Goal: Obtain resource: Download file/media

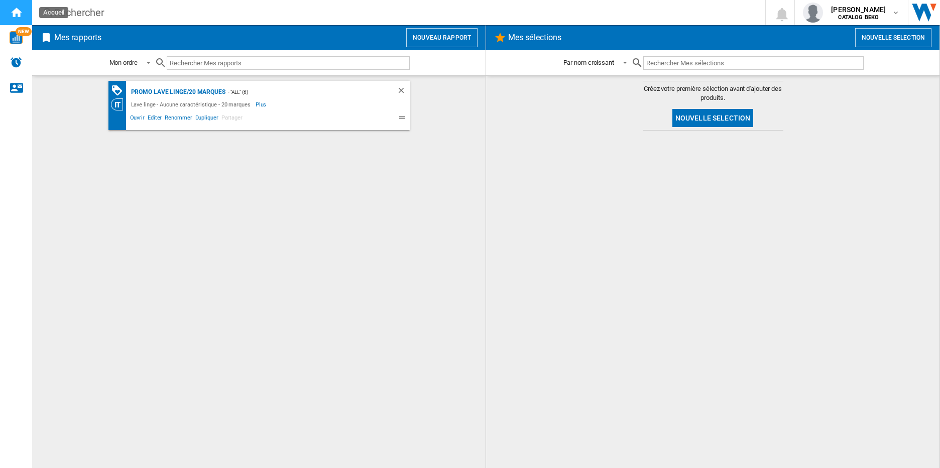
click at [20, 9] on ng-md-icon "Accueil" at bounding box center [16, 12] width 12 height 12
click at [72, 11] on div "Rechercher" at bounding box center [396, 13] width 685 height 14
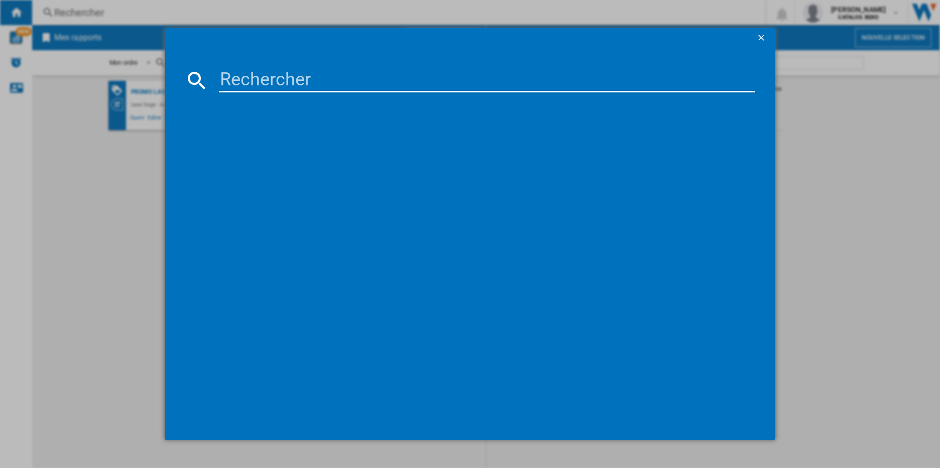
click at [280, 82] on input at bounding box center [487, 80] width 537 height 24
click at [716, 68] on md-dialog-content at bounding box center [470, 244] width 611 height 392
click at [847, 116] on div at bounding box center [470, 234] width 940 height 468
click at [763, 37] on ng-md-icon "getI18NText('BUTTONS.CLOSE_DIALOG')" at bounding box center [762, 39] width 12 height 12
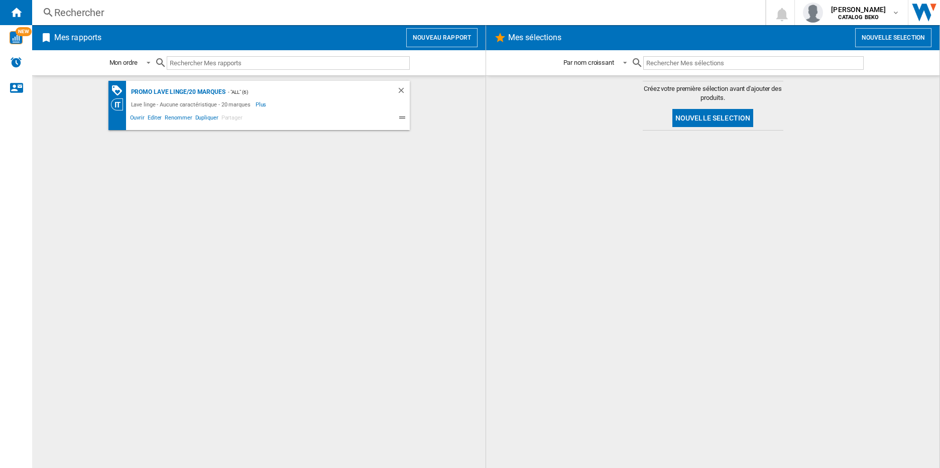
click at [81, 7] on div "Rechercher" at bounding box center [396, 13] width 685 height 14
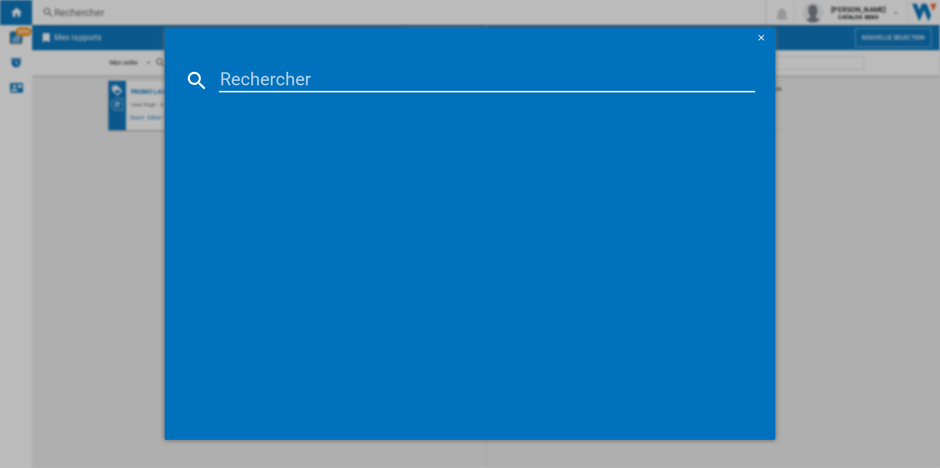
drag, startPoint x: 93, startPoint y: 191, endPoint x: 112, endPoint y: 100, distance: 92.5
click at [93, 189] on div at bounding box center [470, 234] width 940 height 468
click at [100, 43] on div at bounding box center [470, 234] width 940 height 468
click at [282, 85] on input at bounding box center [487, 80] width 537 height 24
type input "W"
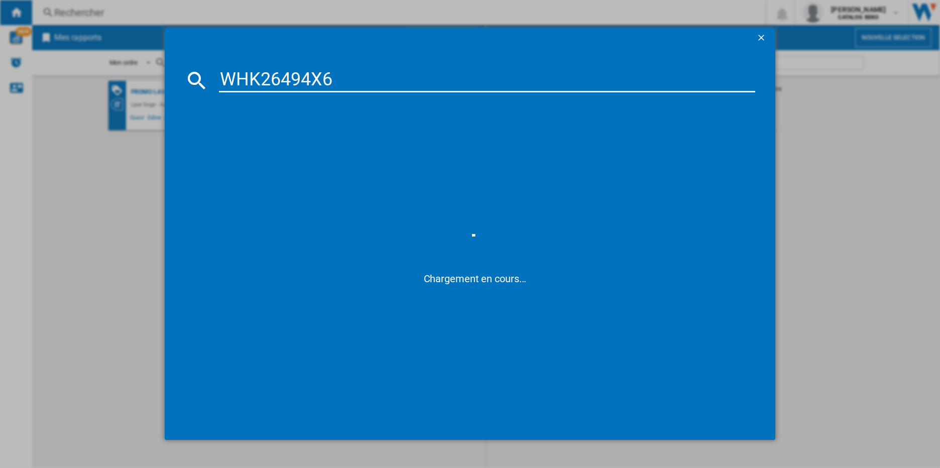
type input "WHK26494X6E"
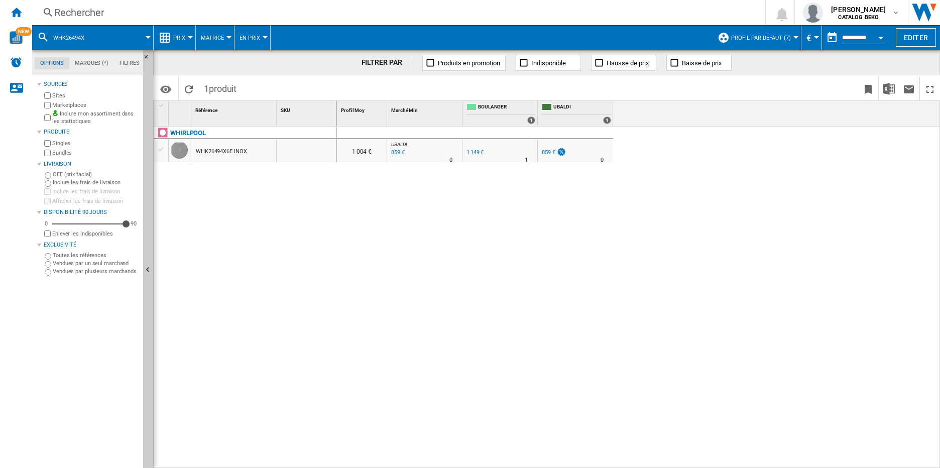
click at [214, 35] on span "Matrice" at bounding box center [212, 38] width 23 height 7
click at [172, 45] on md-backdrop at bounding box center [470, 234] width 940 height 468
click at [179, 35] on span "Prix" at bounding box center [179, 38] width 12 height 7
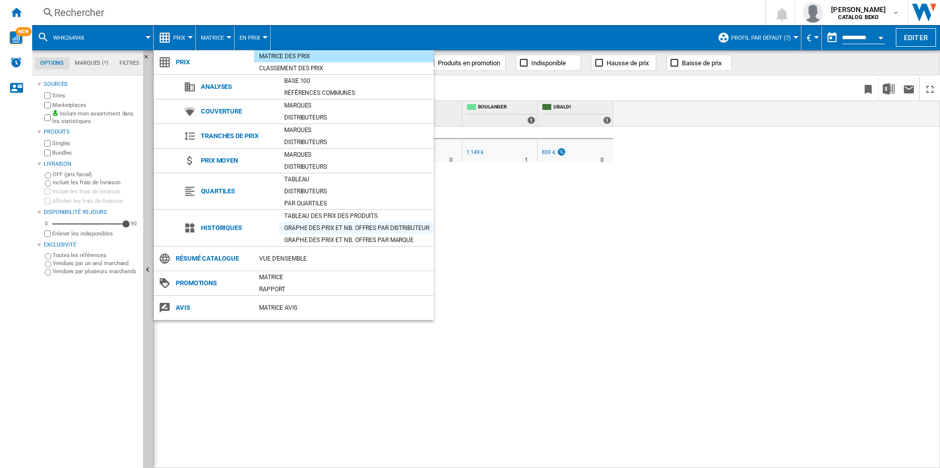
click at [344, 227] on div "Graphe des prix et nb. offres par distributeur" at bounding box center [356, 228] width 155 height 10
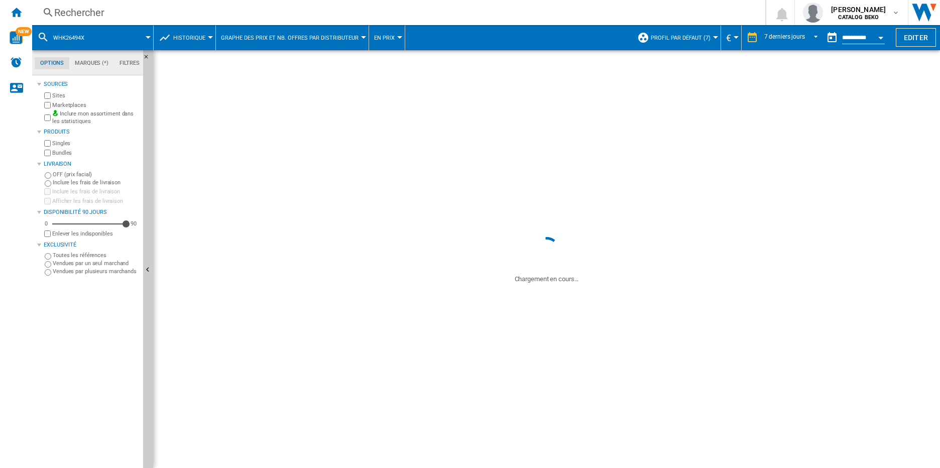
click at [627, 270] on div "1 004 € UBALDI : UBALDI -1.0 % 859 € % N/A 0 UBALDI : UBALDI FR BOULANGER -1.0 …" at bounding box center [639, 272] width 604 height 342
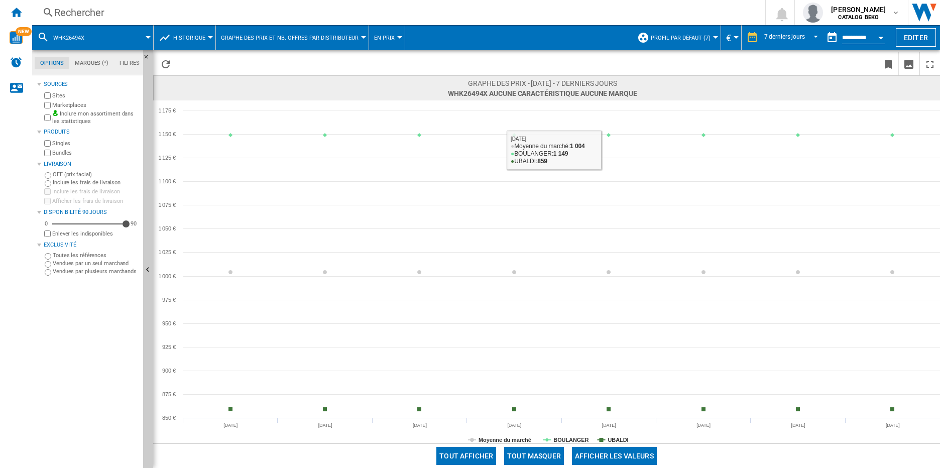
click at [759, 37] on div "7 derniers jours 1 jour 7 derniers jours 14 derniers jours 21 derniers jours 28…" at bounding box center [790, 38] width 64 height 17
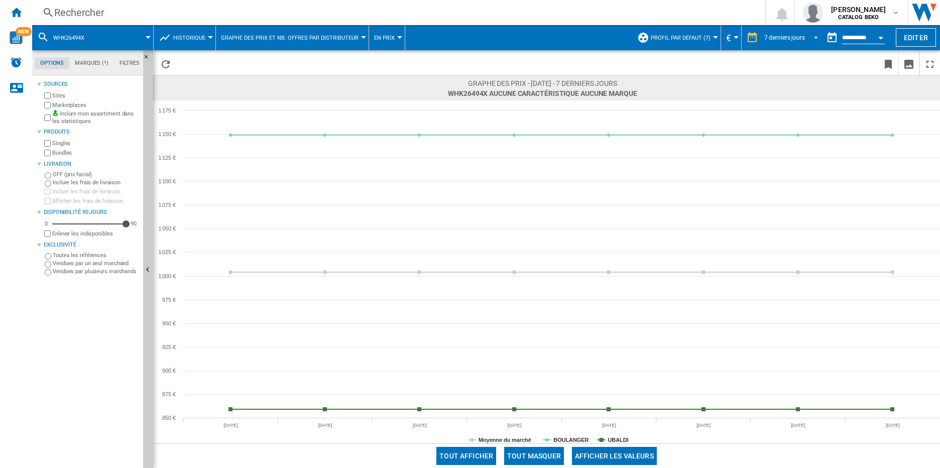
click at [782, 33] on md-select-value "7 derniers jours" at bounding box center [792, 37] width 59 height 15
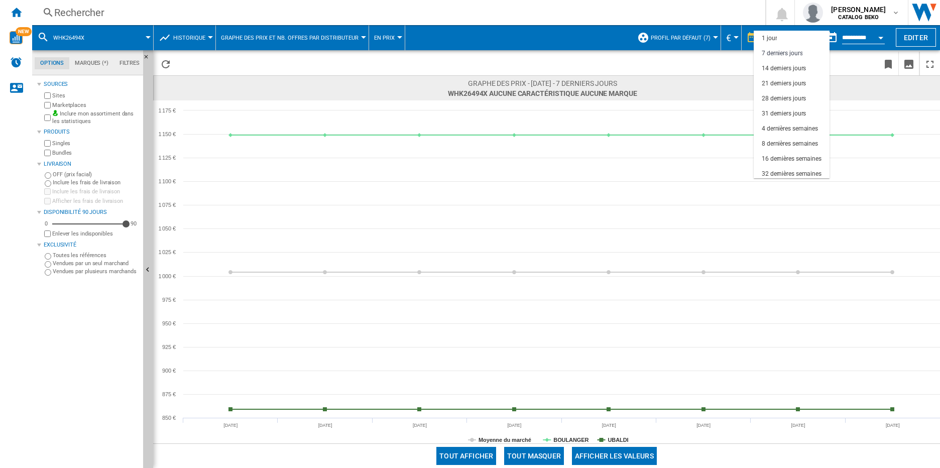
scroll to position [15, 0]
click at [786, 159] on div "32 dernières semaines" at bounding box center [792, 159] width 60 height 9
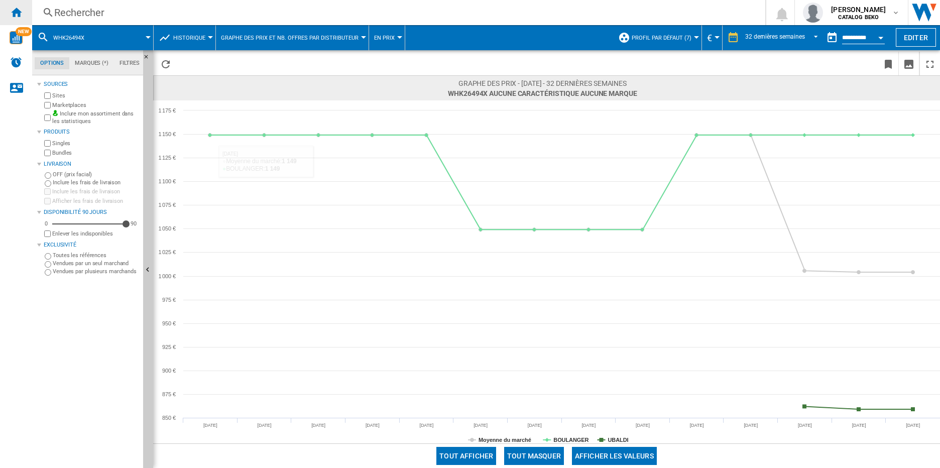
click at [15, 11] on ng-md-icon "Accueil" at bounding box center [16, 12] width 12 height 12
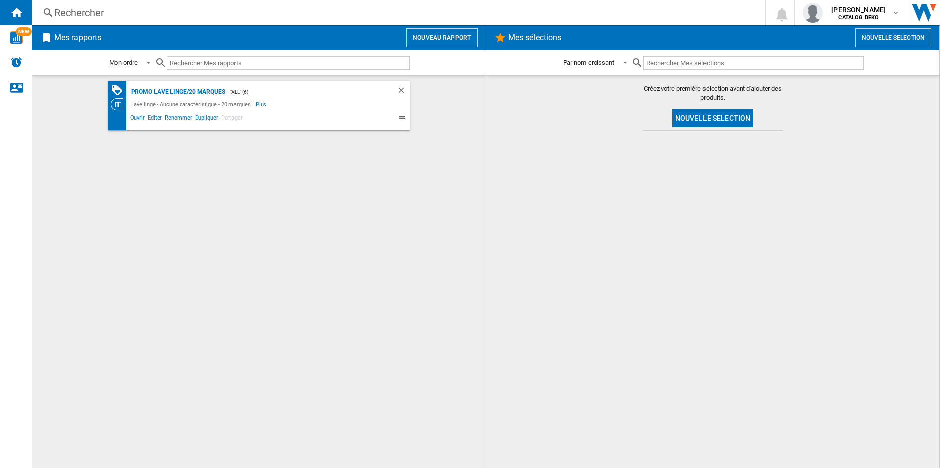
click at [440, 38] on button "Nouveau rapport" at bounding box center [441, 37] width 71 height 19
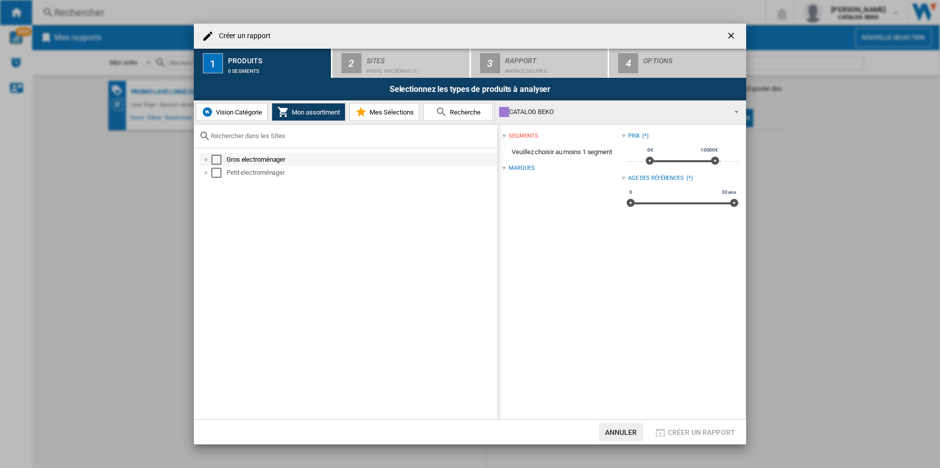
click at [204, 159] on div at bounding box center [206, 160] width 10 height 10
click at [216, 174] on div at bounding box center [217, 173] width 10 height 10
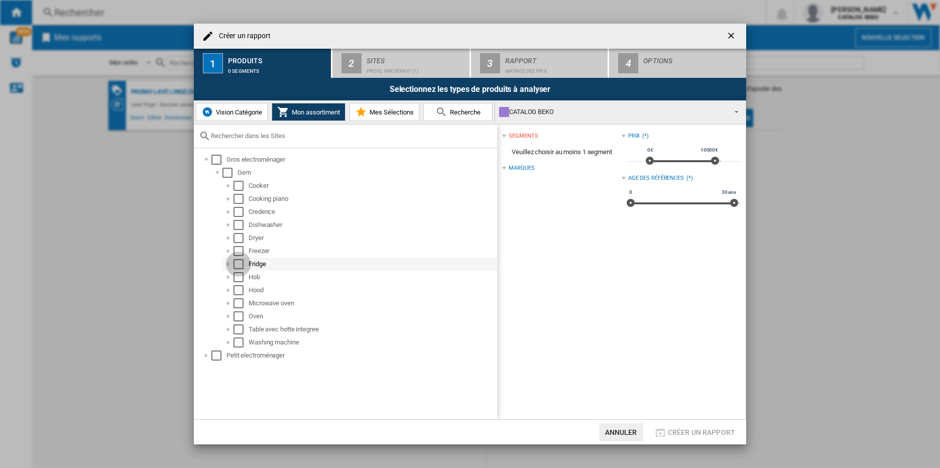
click at [238, 261] on div "Select" at bounding box center [239, 264] width 10 height 10
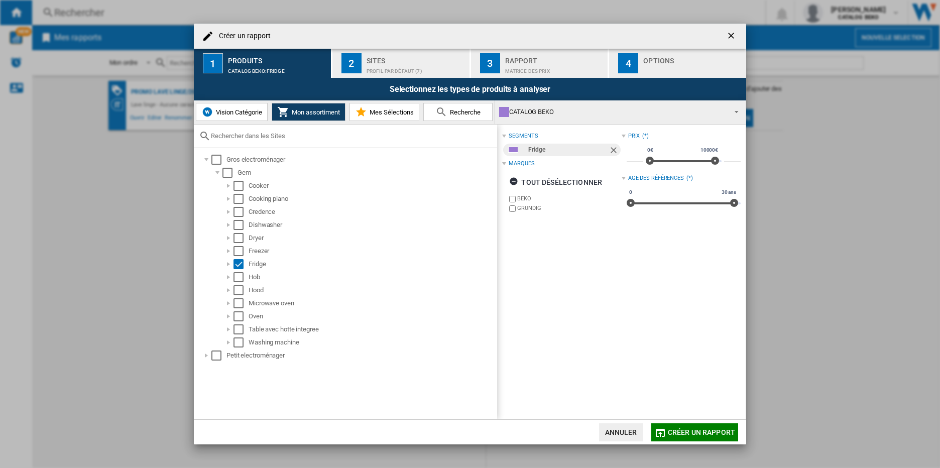
click at [243, 109] on span "Vision Catégorie" at bounding box center [237, 112] width 49 height 8
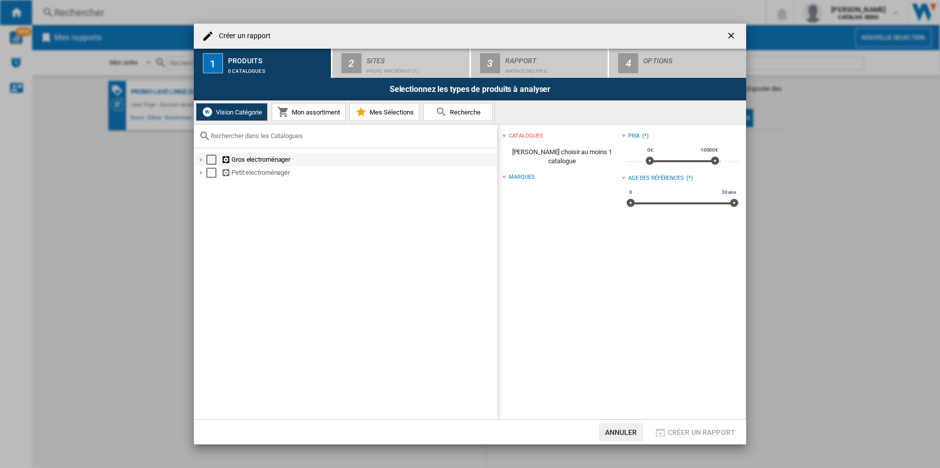
click at [199, 160] on div at bounding box center [201, 160] width 10 height 10
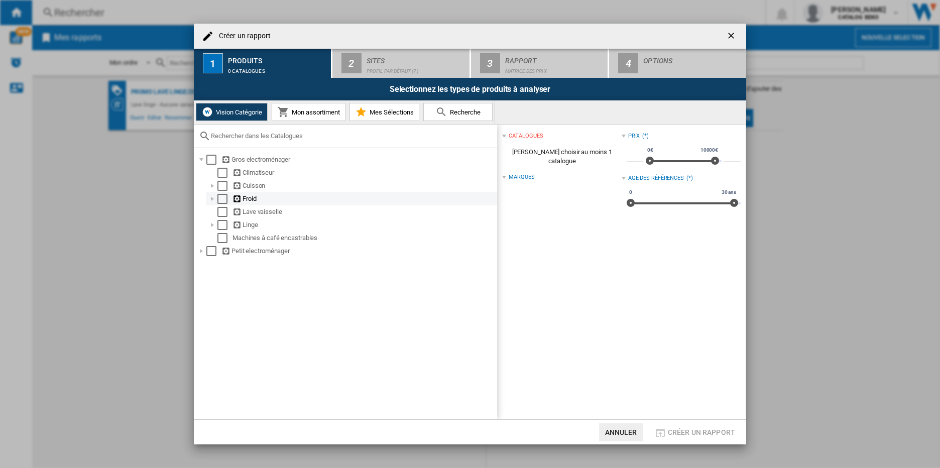
click at [213, 198] on div at bounding box center [212, 199] width 10 height 10
click at [220, 198] on div "Select" at bounding box center [222, 199] width 10 height 10
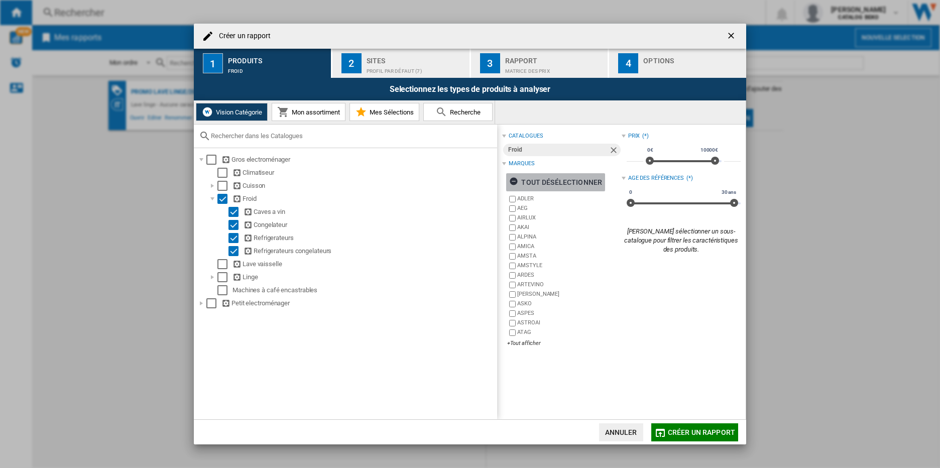
click at [511, 181] on ng-md-icon "button" at bounding box center [515, 183] width 12 height 12
click at [531, 346] on div "+Tout afficher" at bounding box center [564, 343] width 114 height 8
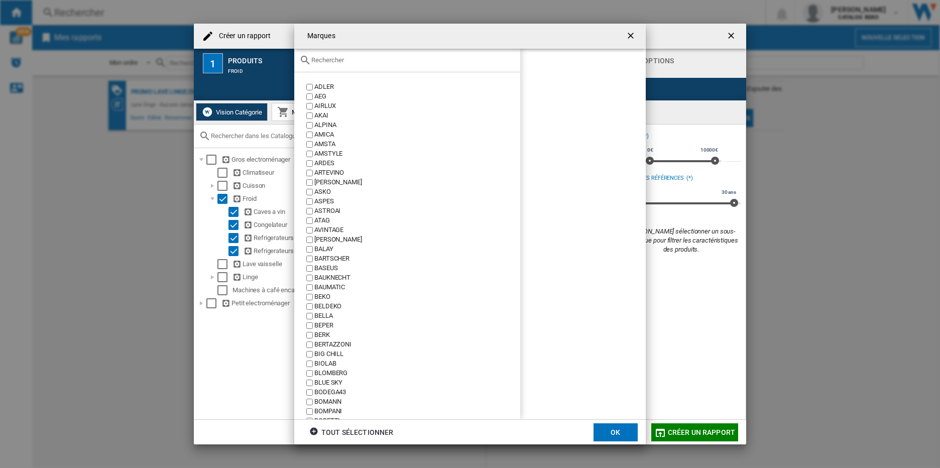
click at [336, 61] on input "text" at bounding box center [413, 60] width 204 height 8
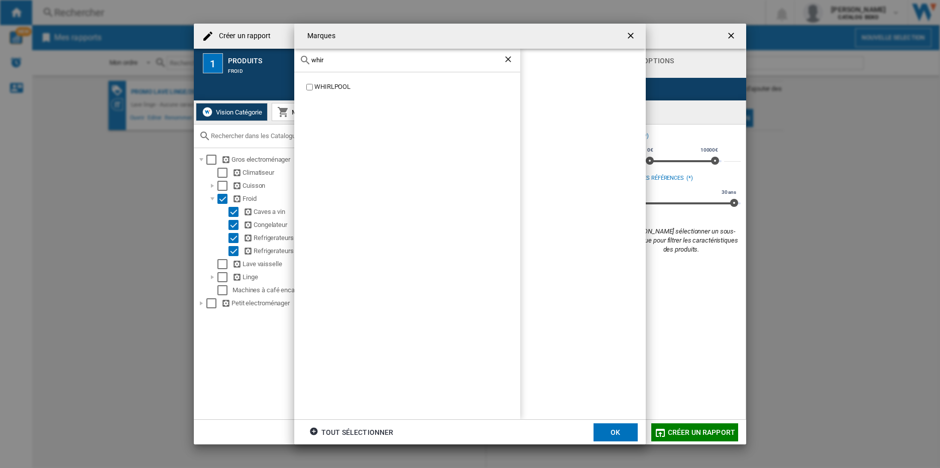
type input "whir"
click at [508, 59] on ng-md-icon "Effacer la recherche" at bounding box center [509, 60] width 12 height 12
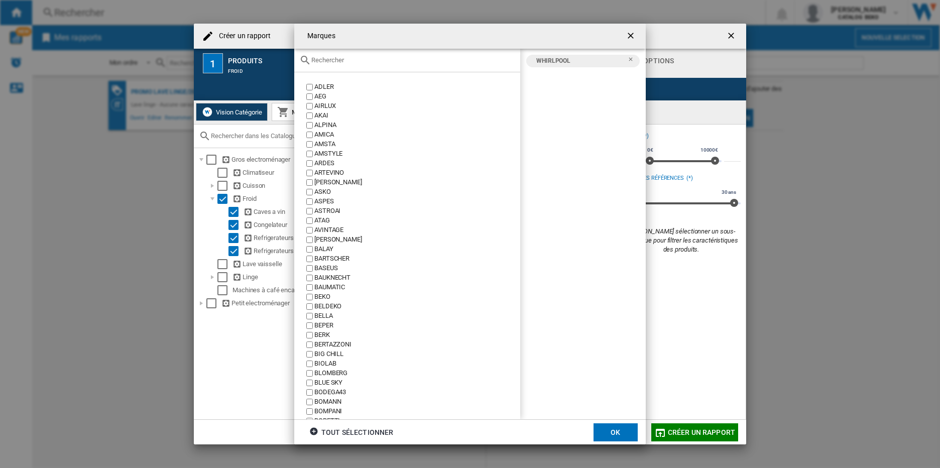
click at [331, 64] on input "text" at bounding box center [413, 60] width 204 height 8
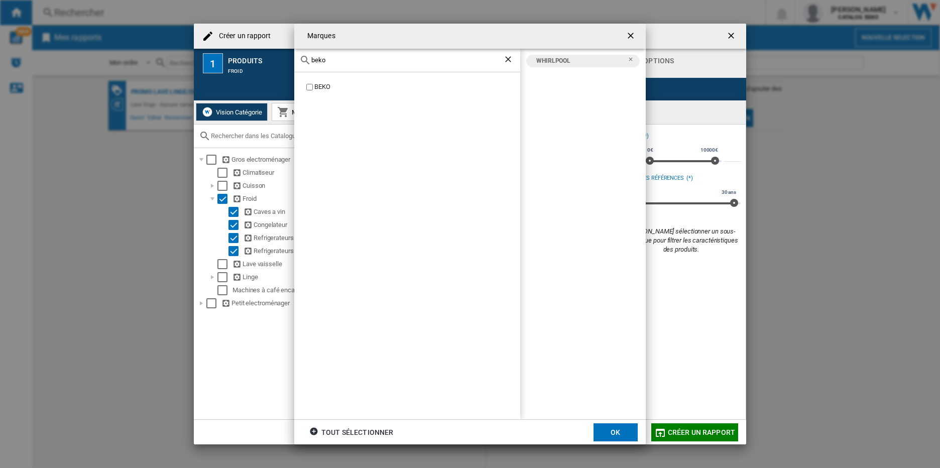
type input "beko"
click at [410, 60] on input "beko" at bounding box center [407, 60] width 192 height 8
click at [506, 61] on ng-md-icon "Effacer la recherche" at bounding box center [509, 60] width 12 height 12
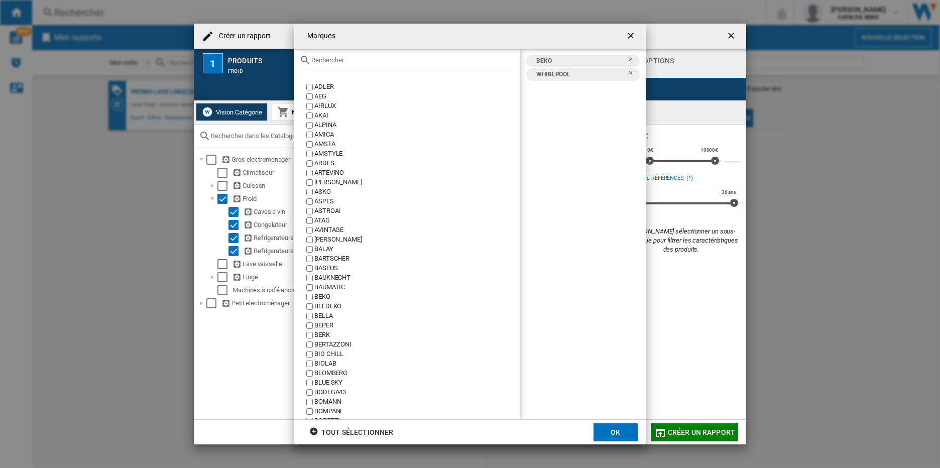
click at [335, 59] on input "text" at bounding box center [413, 60] width 204 height 8
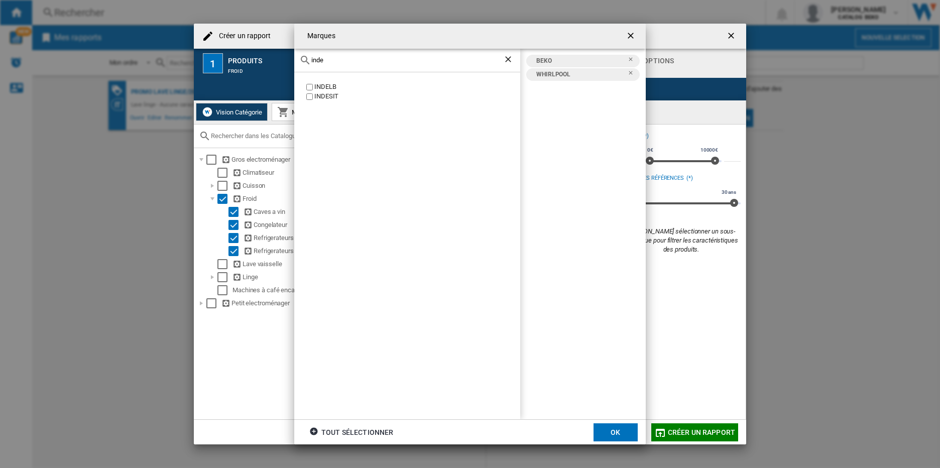
type input "inde"
click at [508, 61] on ng-md-icon "Effacer la recherche" at bounding box center [509, 60] width 12 height 12
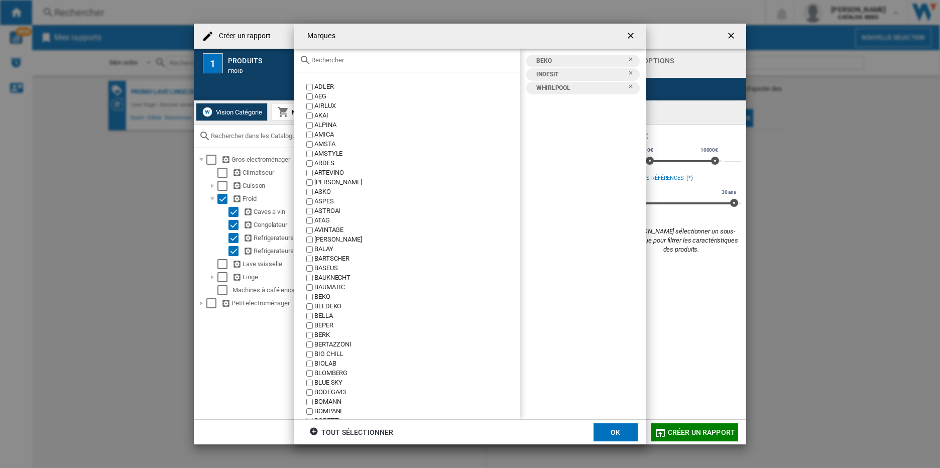
click at [369, 66] on div at bounding box center [407, 61] width 226 height 24
drag, startPoint x: 357, startPoint y: 63, endPoint x: 332, endPoint y: 64, distance: 25.1
click at [357, 63] on input "text" at bounding box center [413, 60] width 204 height 8
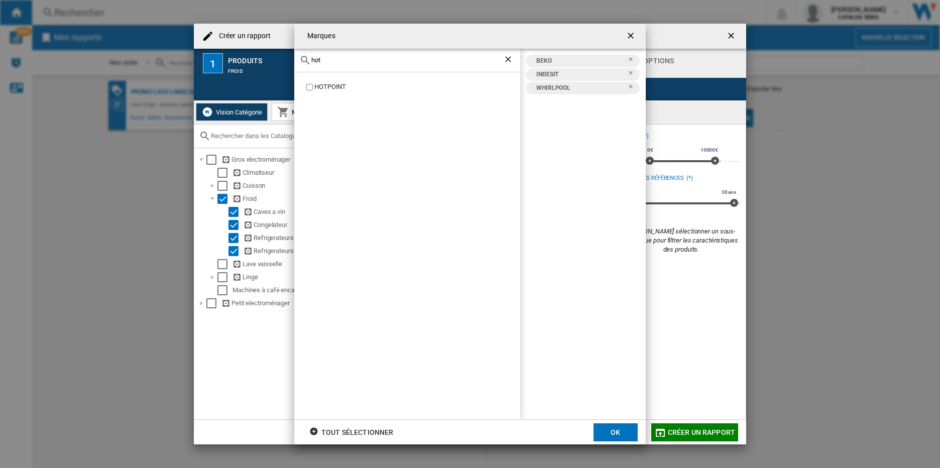
type input "hot"
click at [617, 430] on button "OK" at bounding box center [616, 432] width 44 height 18
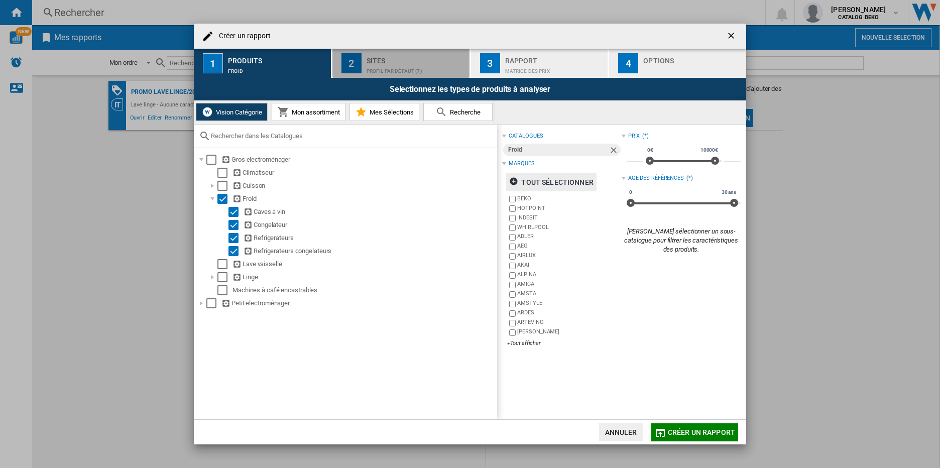
click at [376, 59] on div "Sites" at bounding box center [416, 58] width 99 height 11
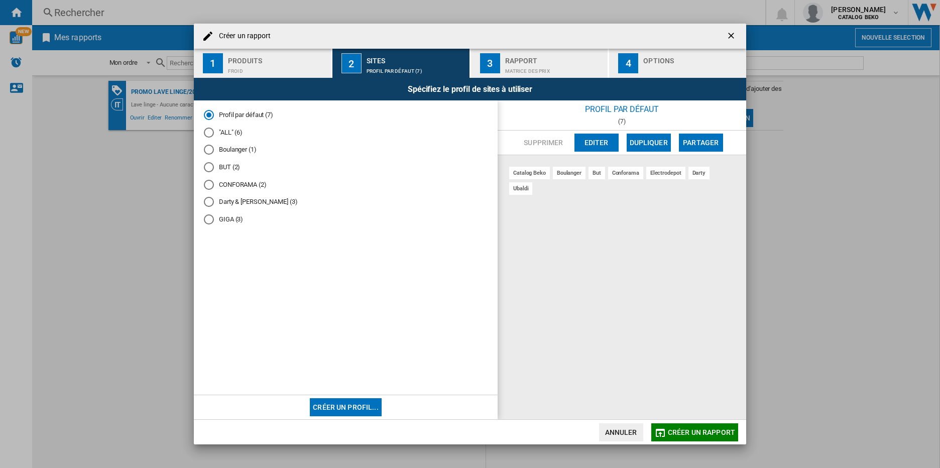
click at [356, 406] on button "Créer un profil..." at bounding box center [346, 407] width 72 height 18
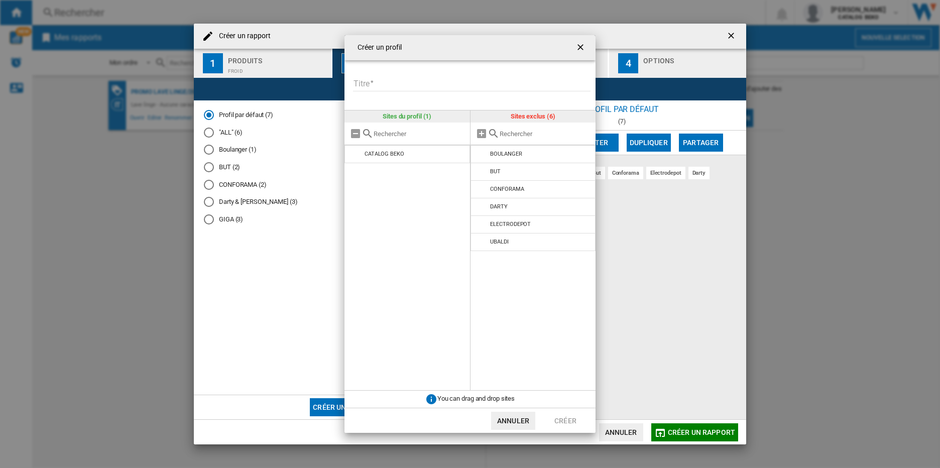
click at [372, 83] on input "Titre" at bounding box center [472, 83] width 238 height 15
click at [580, 46] on ng-md-icon "getI18NText('BUTTONS.CLOSE_DIALOG')" at bounding box center [582, 48] width 12 height 12
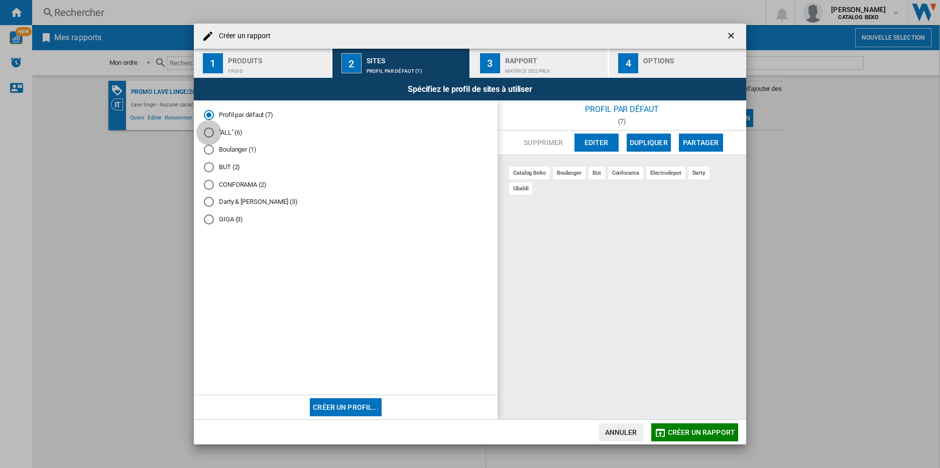
click at [207, 133] on div at bounding box center [209, 133] width 10 height 10
click at [519, 70] on div "Matrice des prix" at bounding box center [554, 68] width 99 height 11
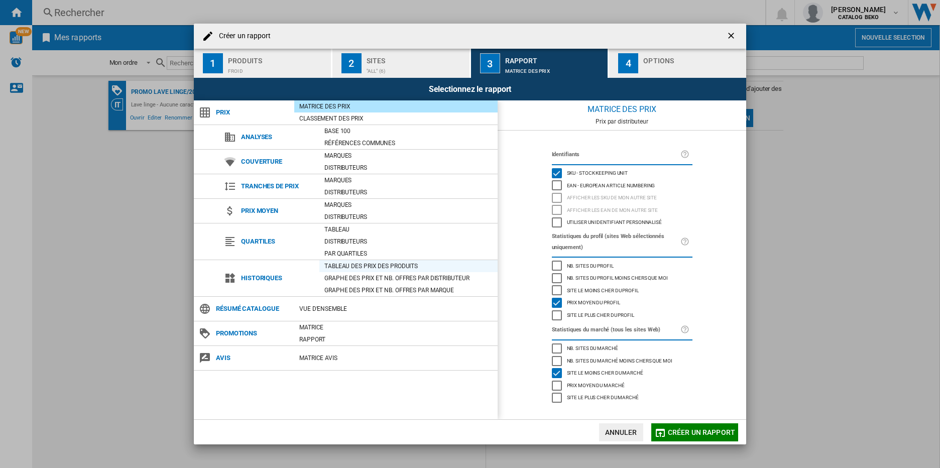
click at [355, 268] on div "Tableau des prix des produits" at bounding box center [408, 266] width 178 height 10
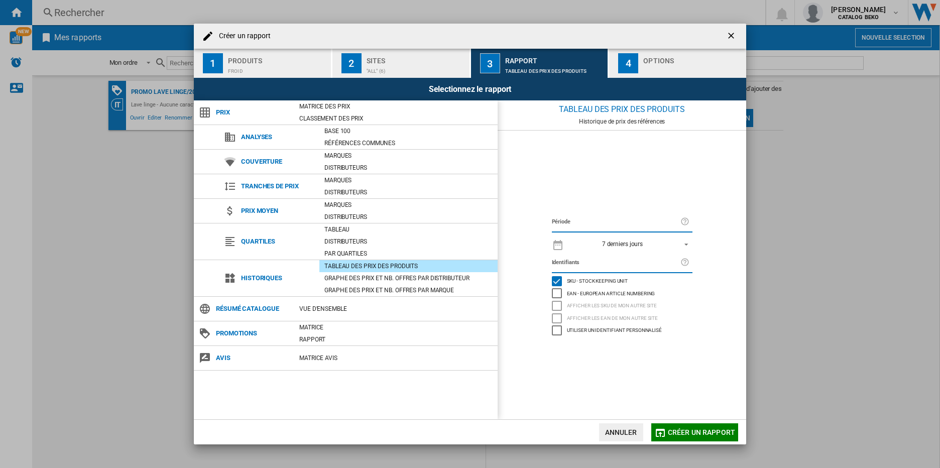
click at [556, 292] on div "EAN - European Article Numbering" at bounding box center [557, 293] width 10 height 10
click at [555, 282] on div "SKU - Stock Keeping Unit" at bounding box center [557, 281] width 10 height 10
click at [556, 288] on div "EAN - European Article Numbering" at bounding box center [557, 293] width 10 height 10
click at [560, 294] on div "EAN - European Article Numbering" at bounding box center [557, 293] width 10 height 10
click at [558, 281] on div "SKU - Stock Keeping Unit" at bounding box center [557, 281] width 10 height 10
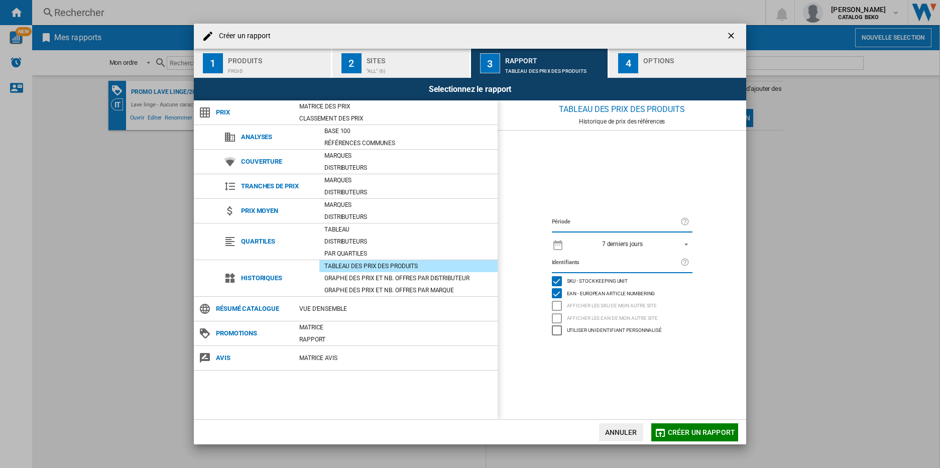
click at [649, 57] on div "Options" at bounding box center [692, 58] width 99 height 11
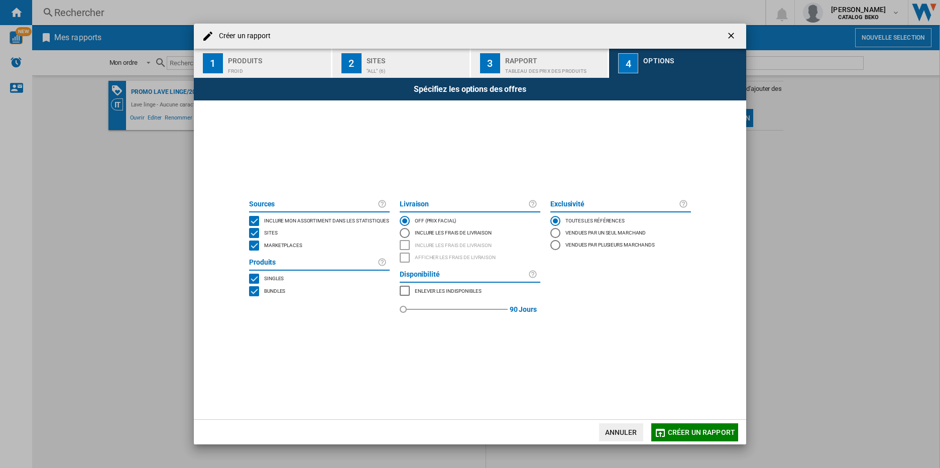
click at [279, 243] on span "Marketplaces" at bounding box center [283, 244] width 38 height 7
click at [276, 290] on span "Bundles" at bounding box center [274, 290] width 21 height 7
click at [691, 435] on span "Créer un rapport" at bounding box center [701, 432] width 67 height 8
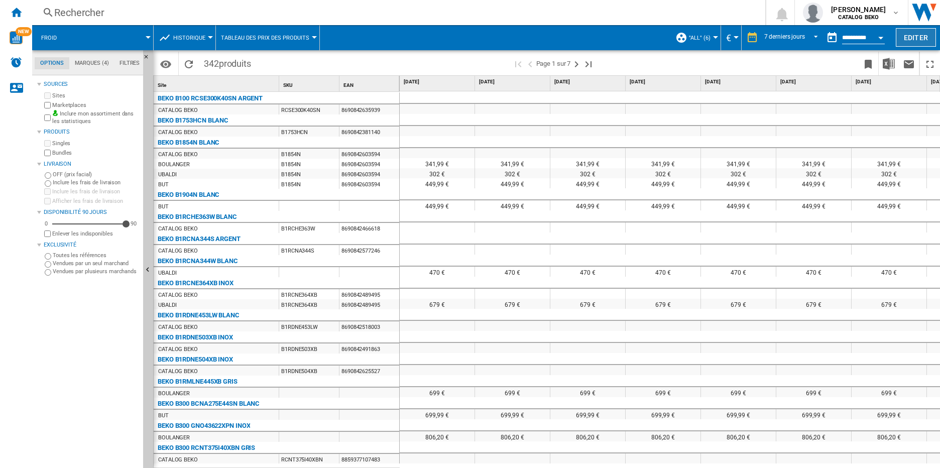
click at [913, 36] on button "Editer" at bounding box center [916, 37] width 40 height 19
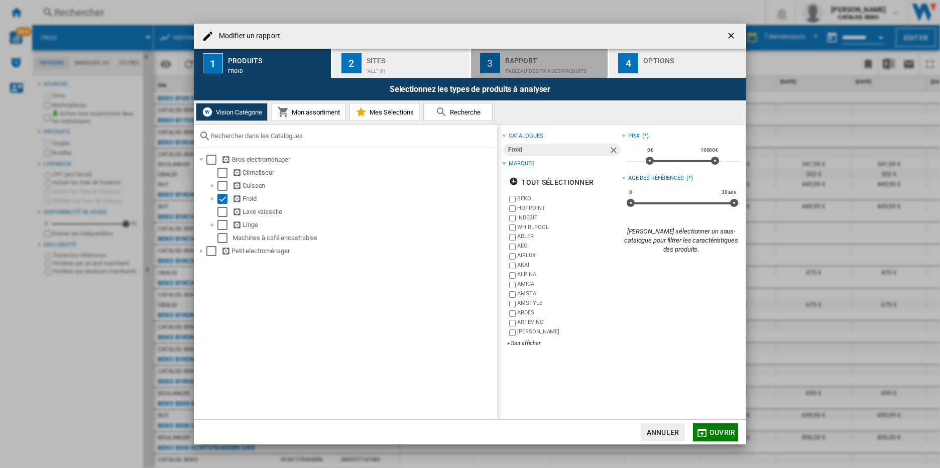
click at [538, 61] on div "Rapport" at bounding box center [554, 58] width 99 height 11
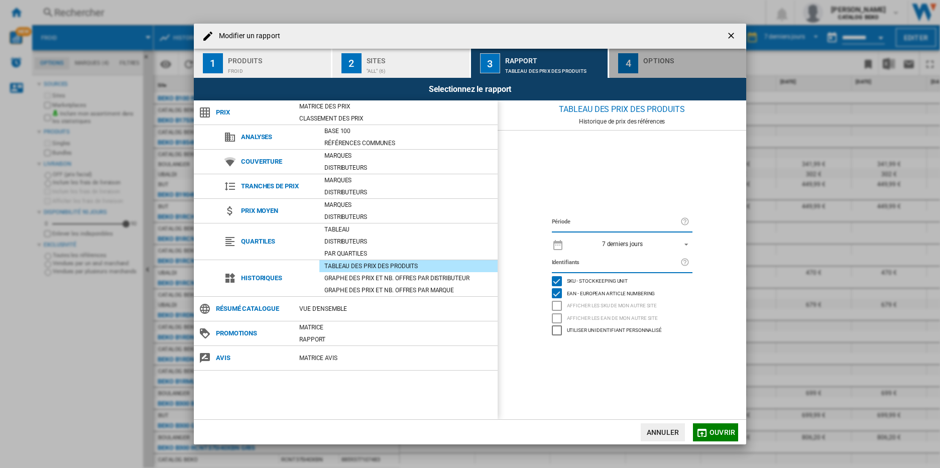
click at [642, 63] on button "4 Options" at bounding box center [677, 63] width 137 height 29
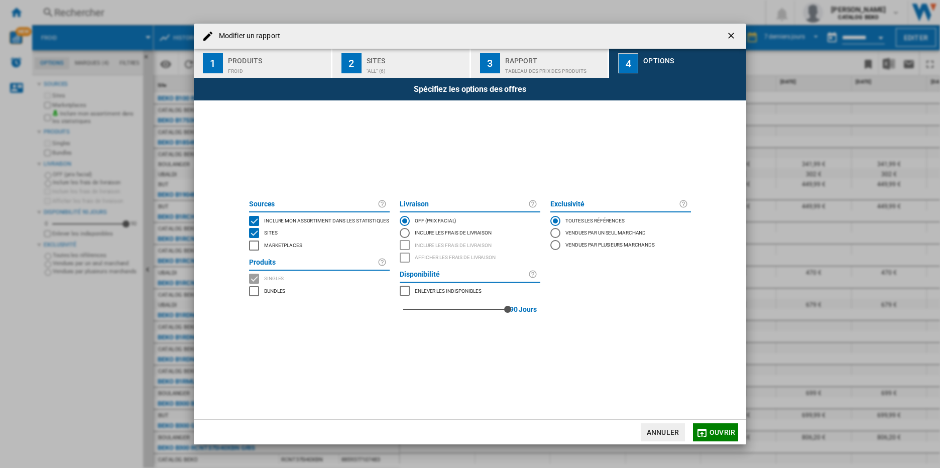
click at [280, 222] on span "Inclure mon assortiment dans les statistiques" at bounding box center [326, 219] width 125 height 7
click at [507, 64] on div "Tableau des prix des produits" at bounding box center [554, 68] width 99 height 11
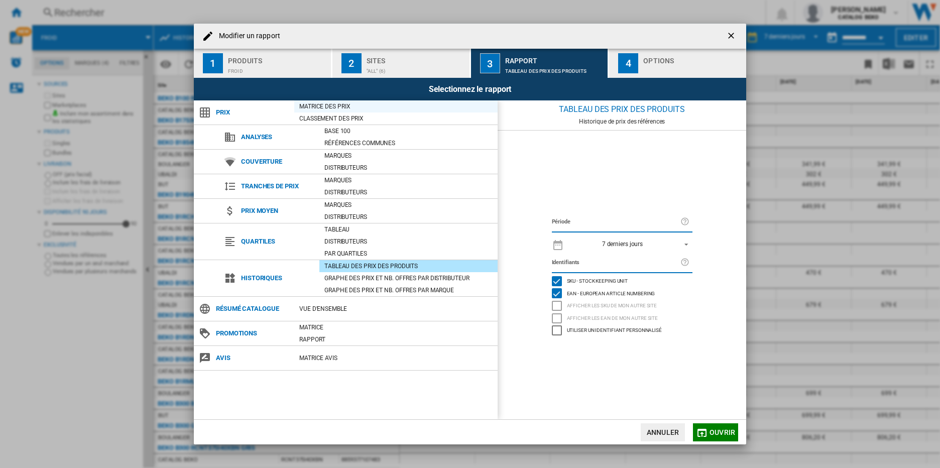
click at [331, 107] on div "Matrice des prix" at bounding box center [395, 106] width 203 height 10
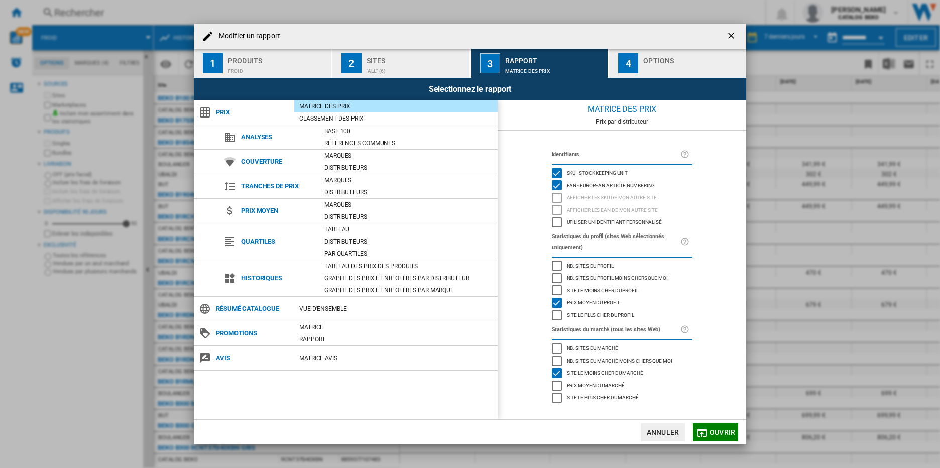
click at [720, 431] on span "Ouvrir" at bounding box center [723, 432] width 26 height 8
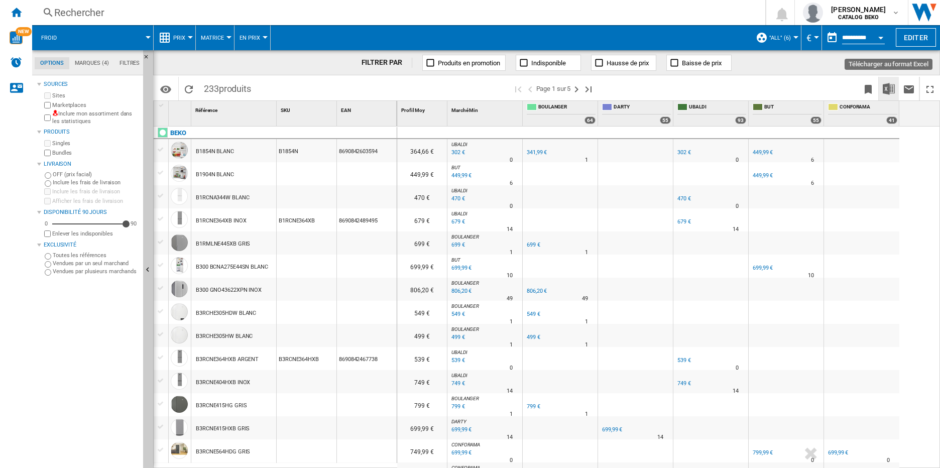
click at [887, 90] on img "Télécharger au format Excel" at bounding box center [889, 89] width 12 height 12
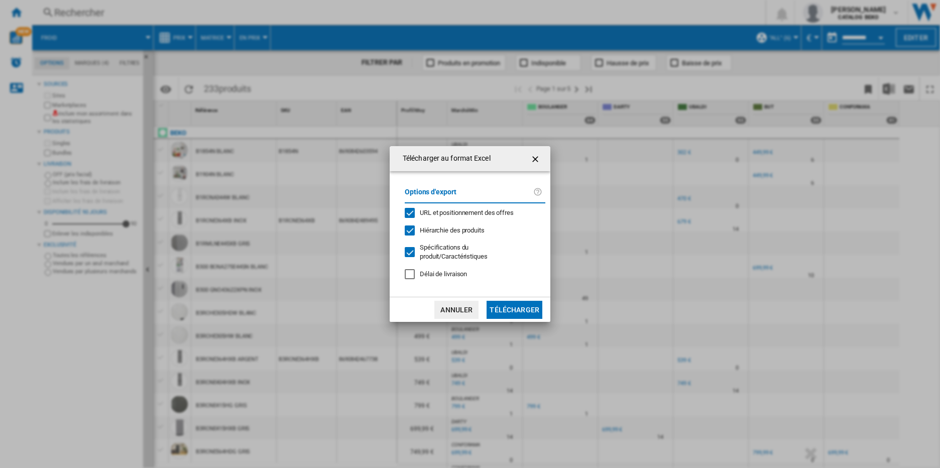
click at [527, 310] on button "Télécharger" at bounding box center [515, 310] width 56 height 18
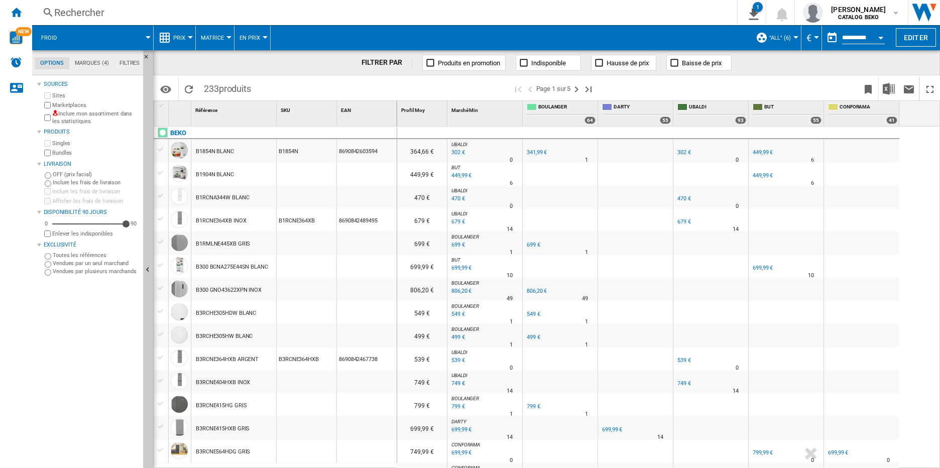
click at [831, 67] on div "FILTRER PAR Produits en promotion Indisponible Hausse de prix Baisse de prix" at bounding box center [546, 62] width 787 height 25
click at [914, 35] on button "Editer" at bounding box center [916, 37] width 40 height 19
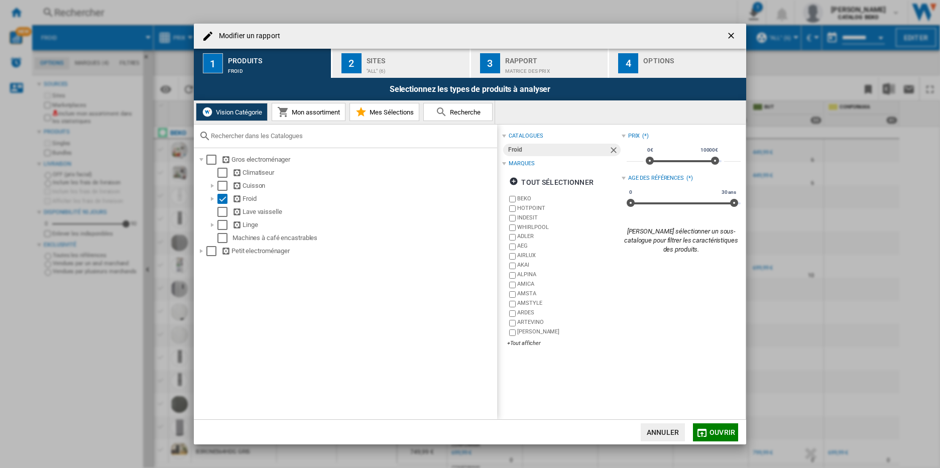
click at [652, 56] on div "Options" at bounding box center [692, 58] width 99 height 11
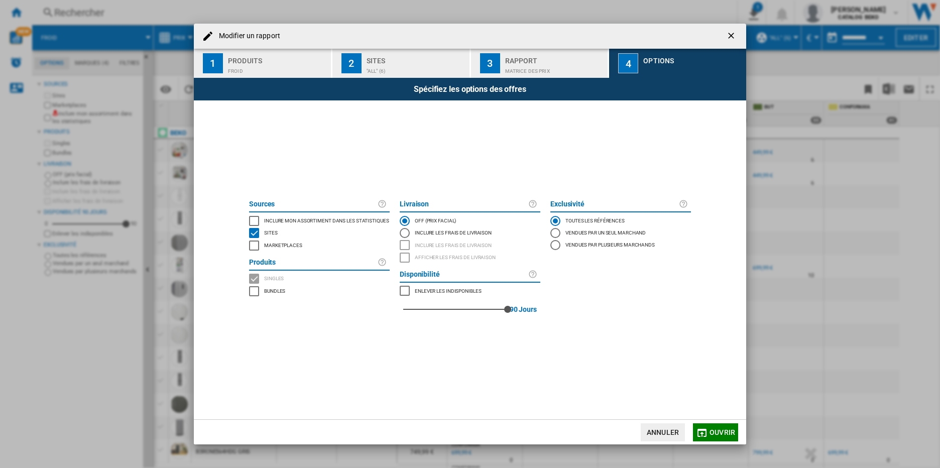
click at [548, 59] on div "Rapport" at bounding box center [554, 58] width 99 height 11
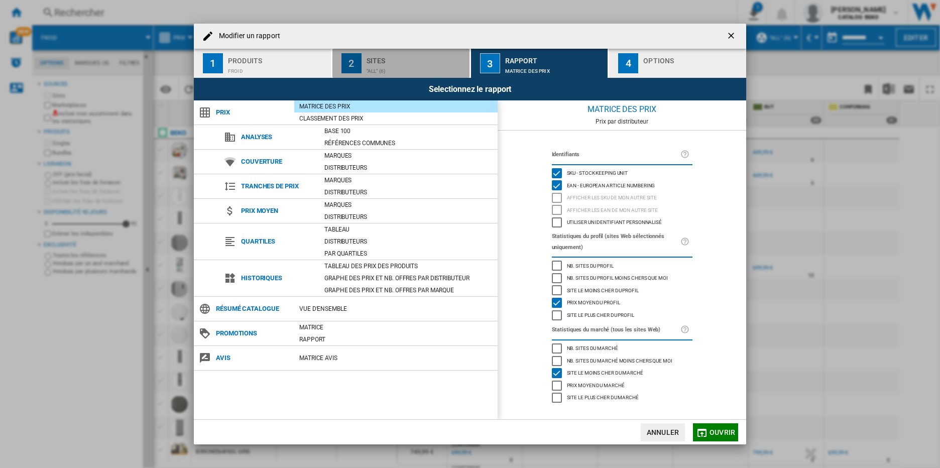
click at [409, 60] on div "Sites" at bounding box center [416, 58] width 99 height 11
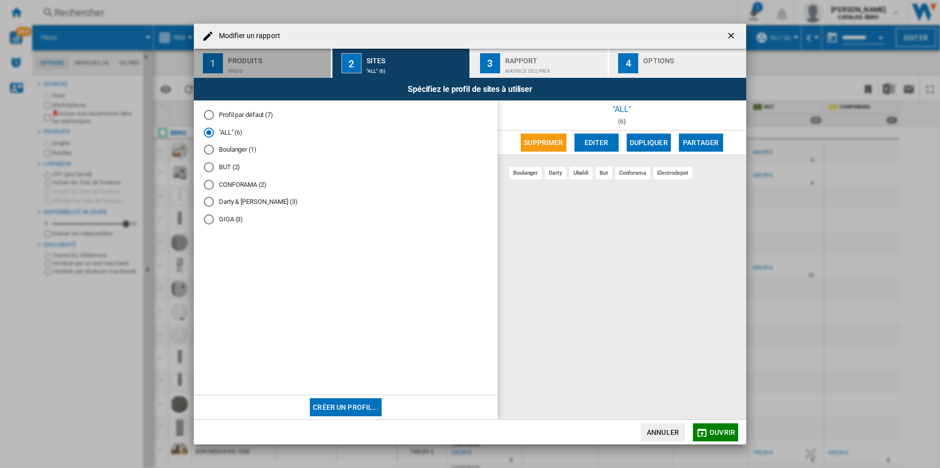
click at [293, 62] on div "Produits" at bounding box center [277, 58] width 99 height 11
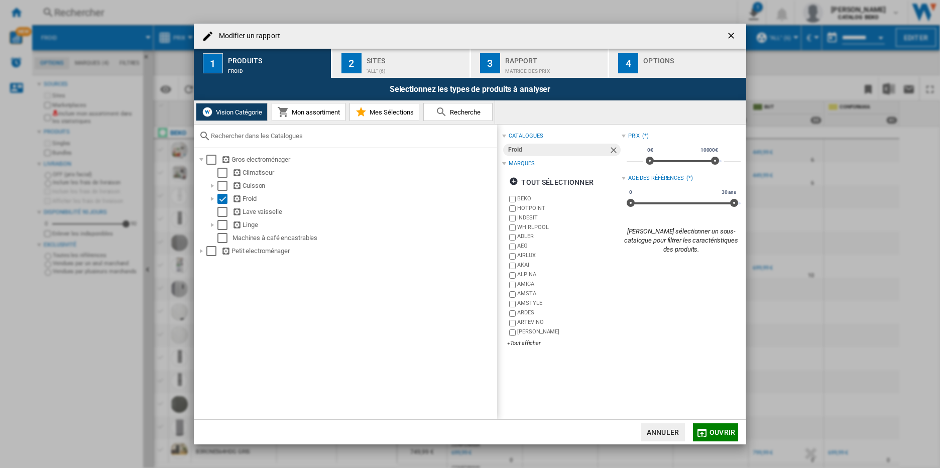
click at [406, 59] on div "Sites" at bounding box center [416, 58] width 99 height 11
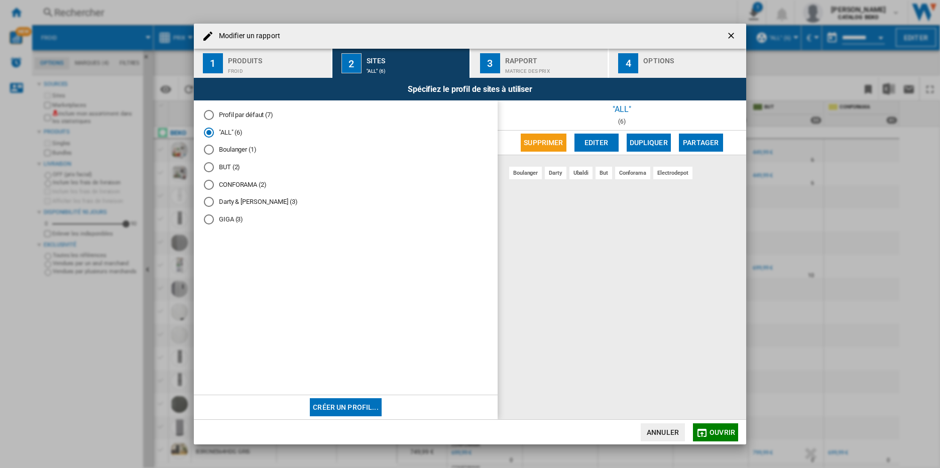
click at [557, 64] on div "Matrice des prix" at bounding box center [554, 68] width 99 height 11
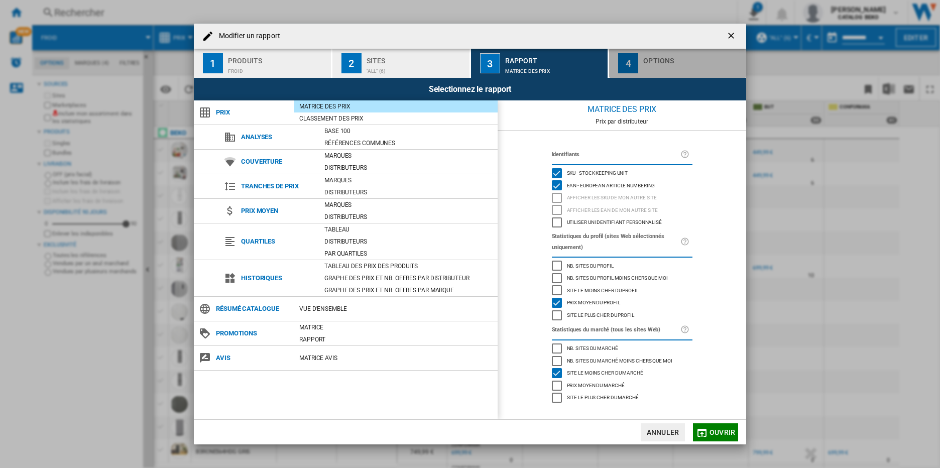
click at [676, 66] on div "Modifier un ..." at bounding box center [692, 68] width 99 height 11
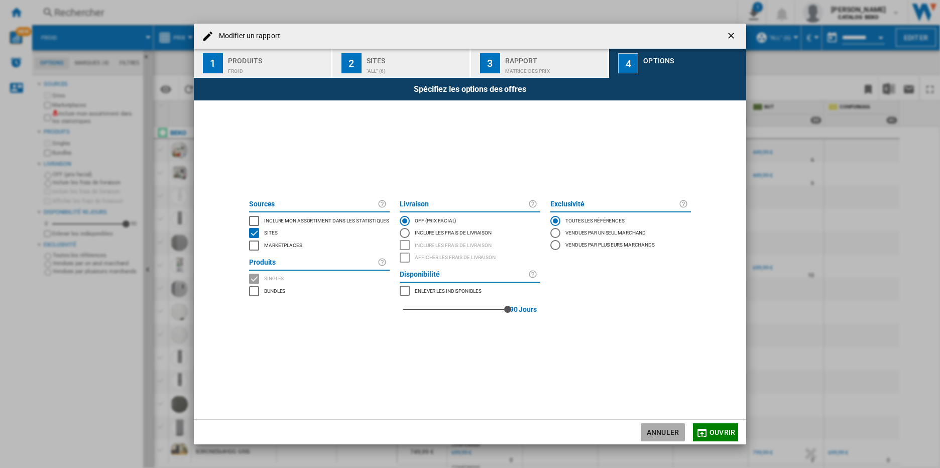
click at [662, 431] on button "Annuler" at bounding box center [663, 432] width 44 height 18
